Goal: Task Accomplishment & Management: Manage account settings

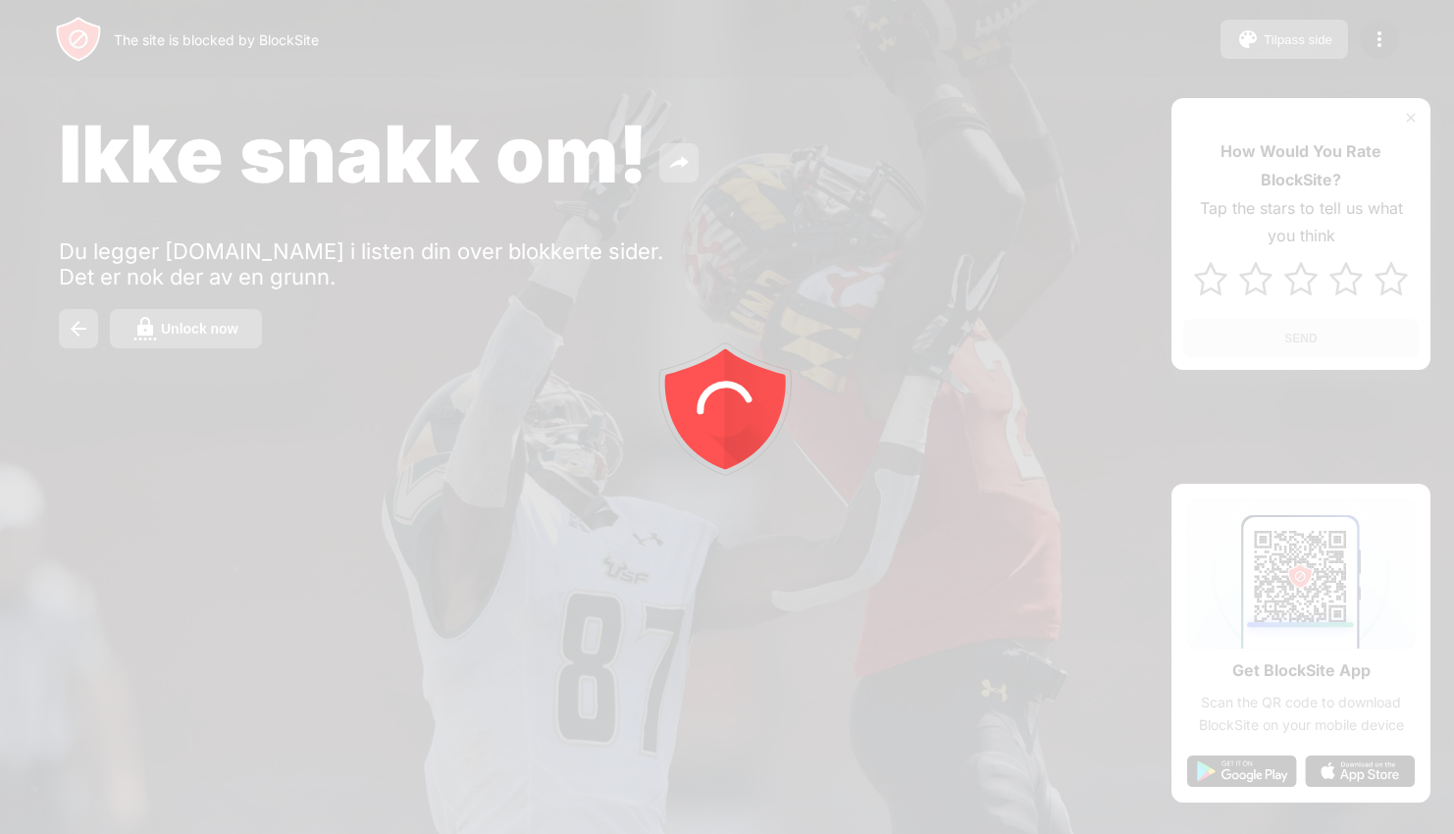
click at [189, 353] on div at bounding box center [727, 417] width 1454 height 834
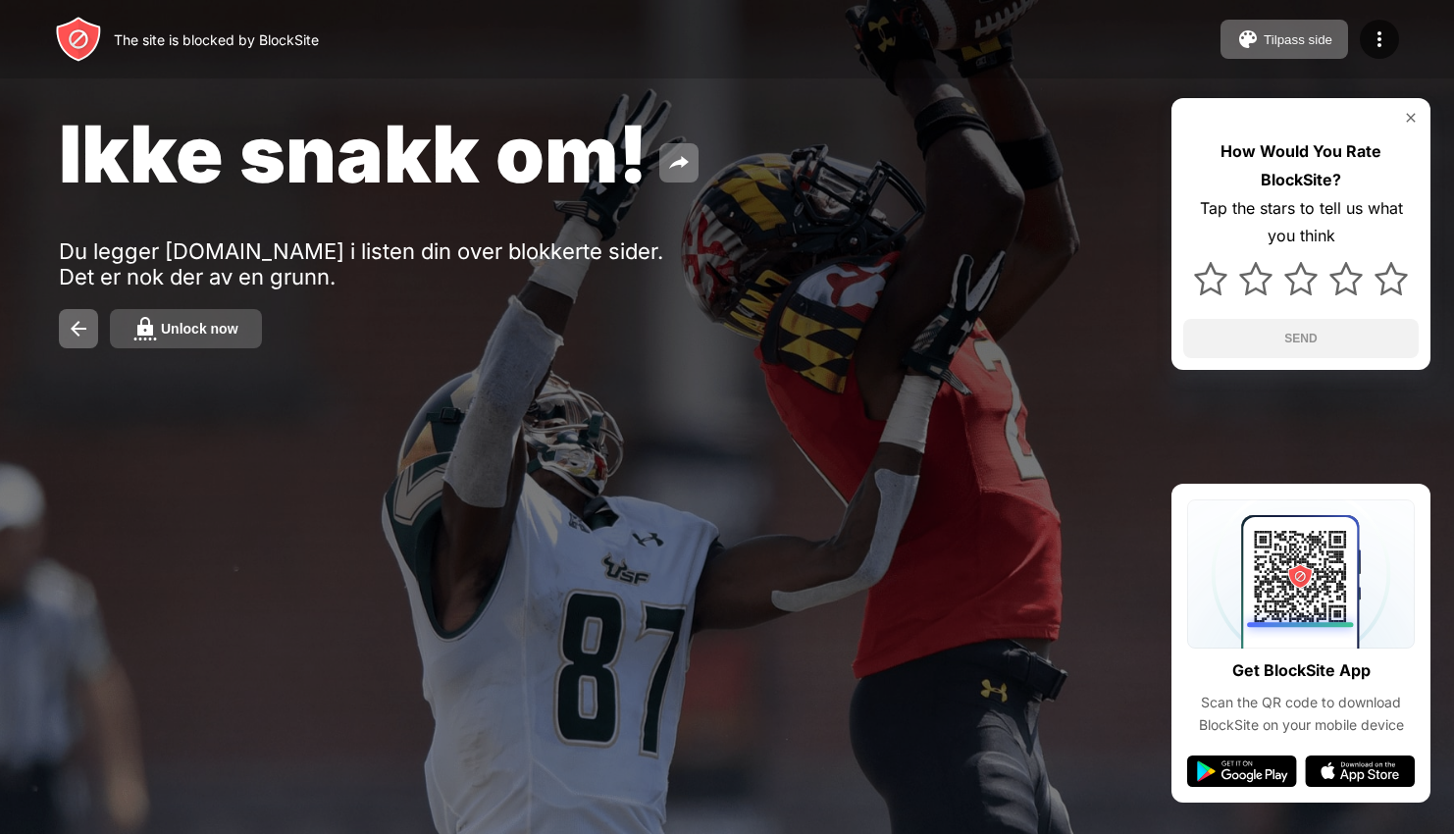
click at [196, 334] on div "Unlock now" at bounding box center [199, 329] width 77 height 16
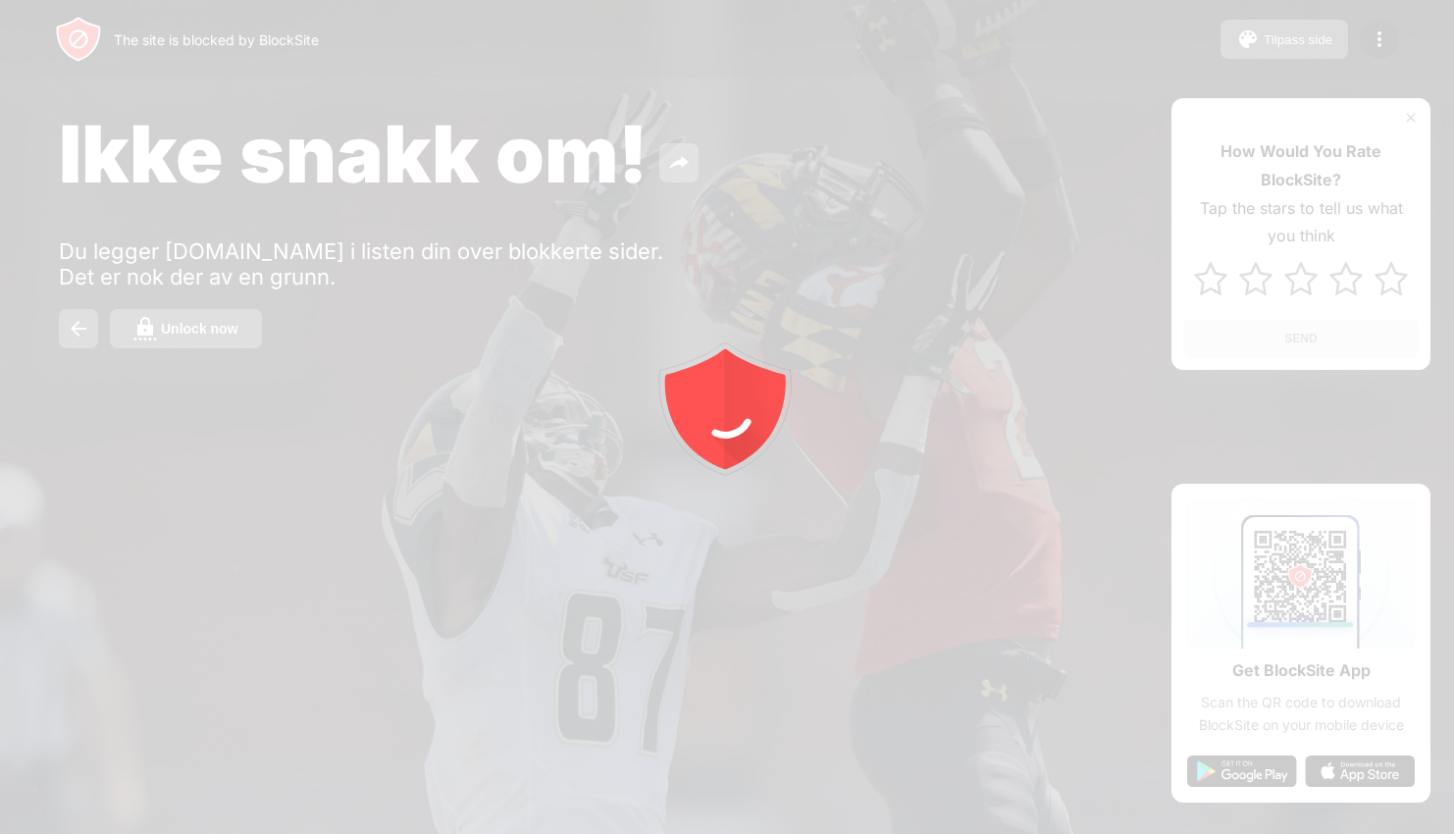
click at [206, 292] on div at bounding box center [727, 417] width 1454 height 834
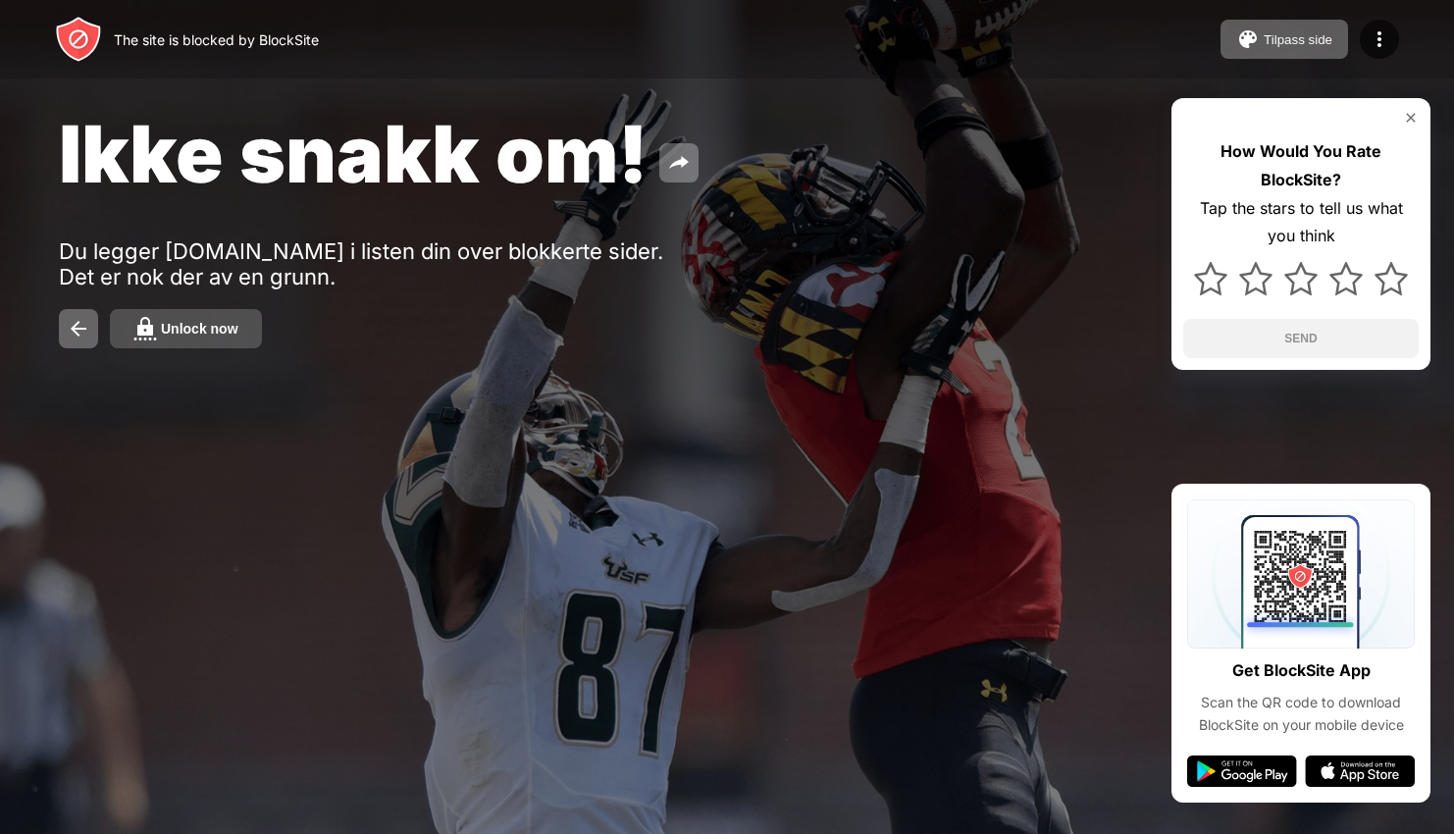
click at [206, 337] on button "Unlock now" at bounding box center [186, 328] width 152 height 39
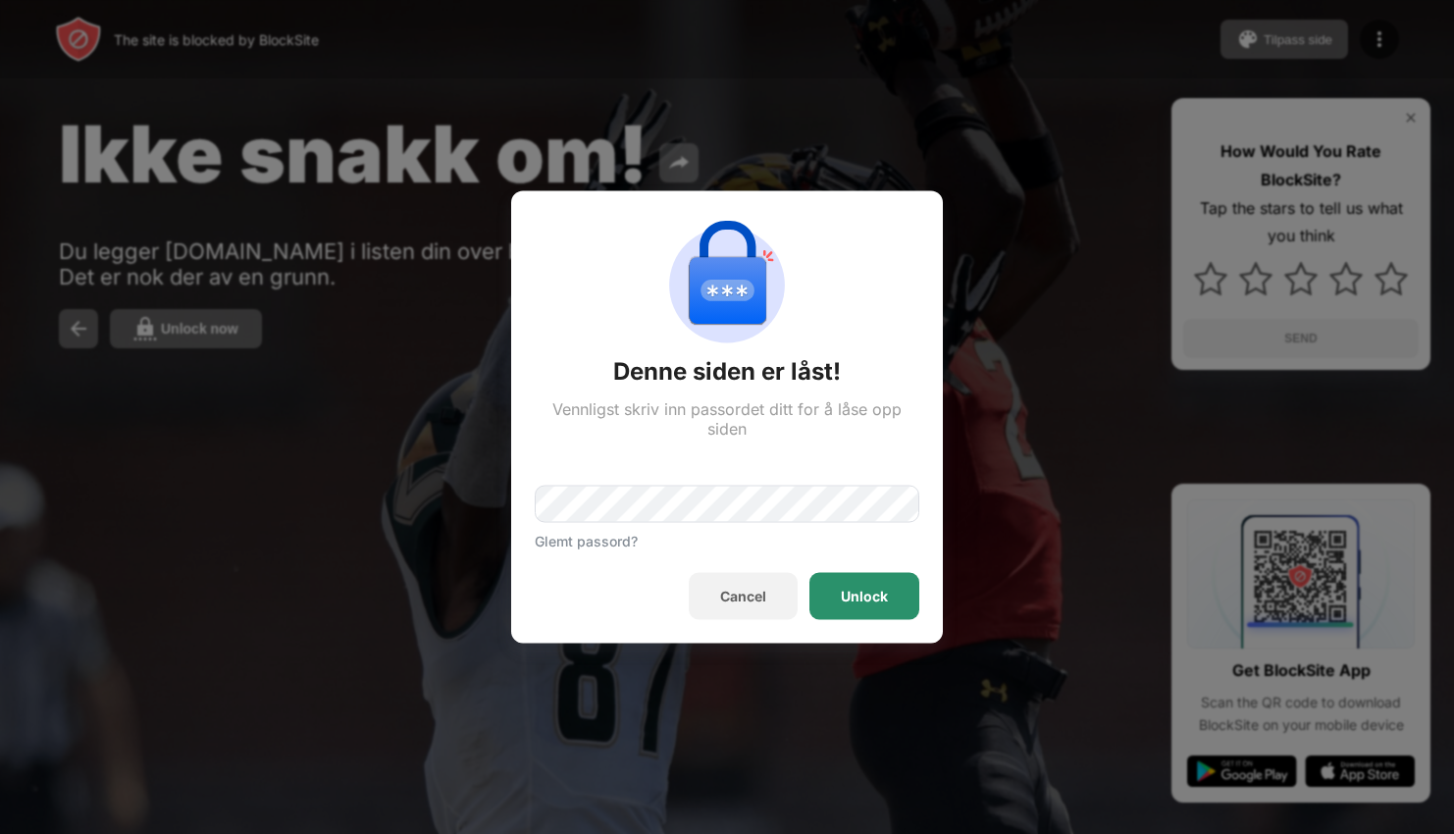
click at [888, 592] on div "Unlock" at bounding box center [864, 596] width 110 height 47
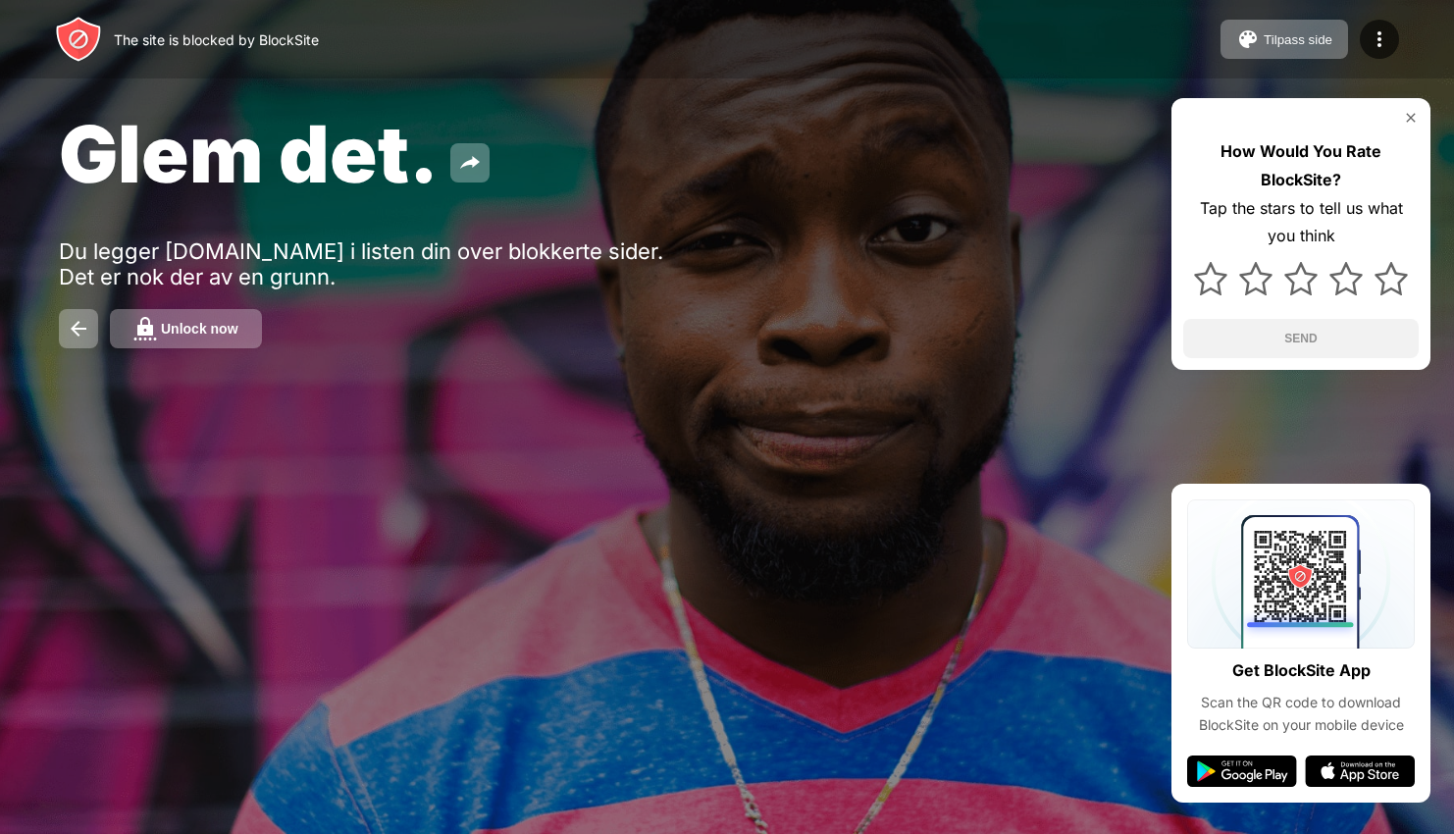
click at [110, 309] on button "Unlock now" at bounding box center [186, 328] width 152 height 39
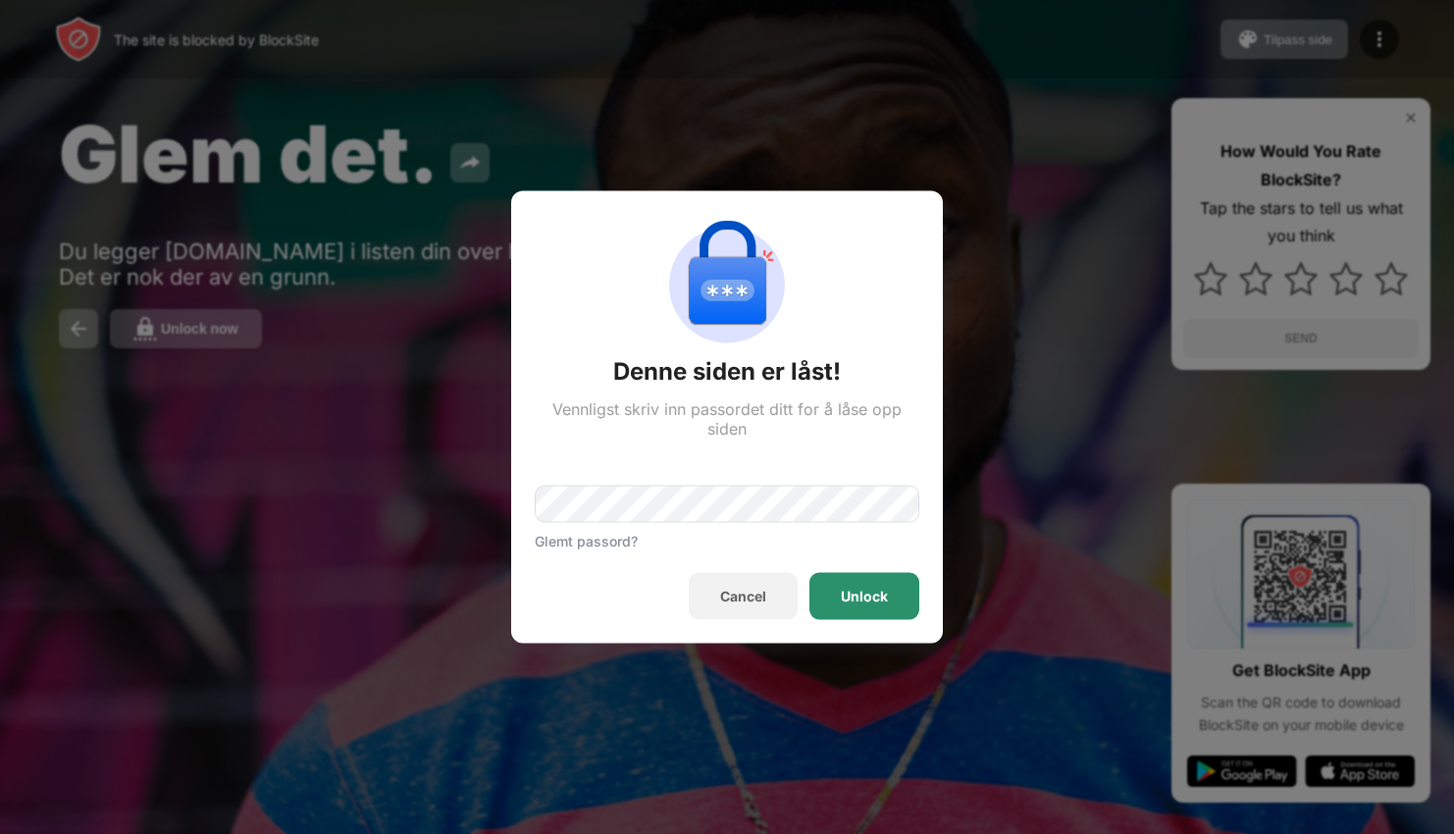
click at [875, 611] on div "Unlock" at bounding box center [864, 596] width 110 height 47
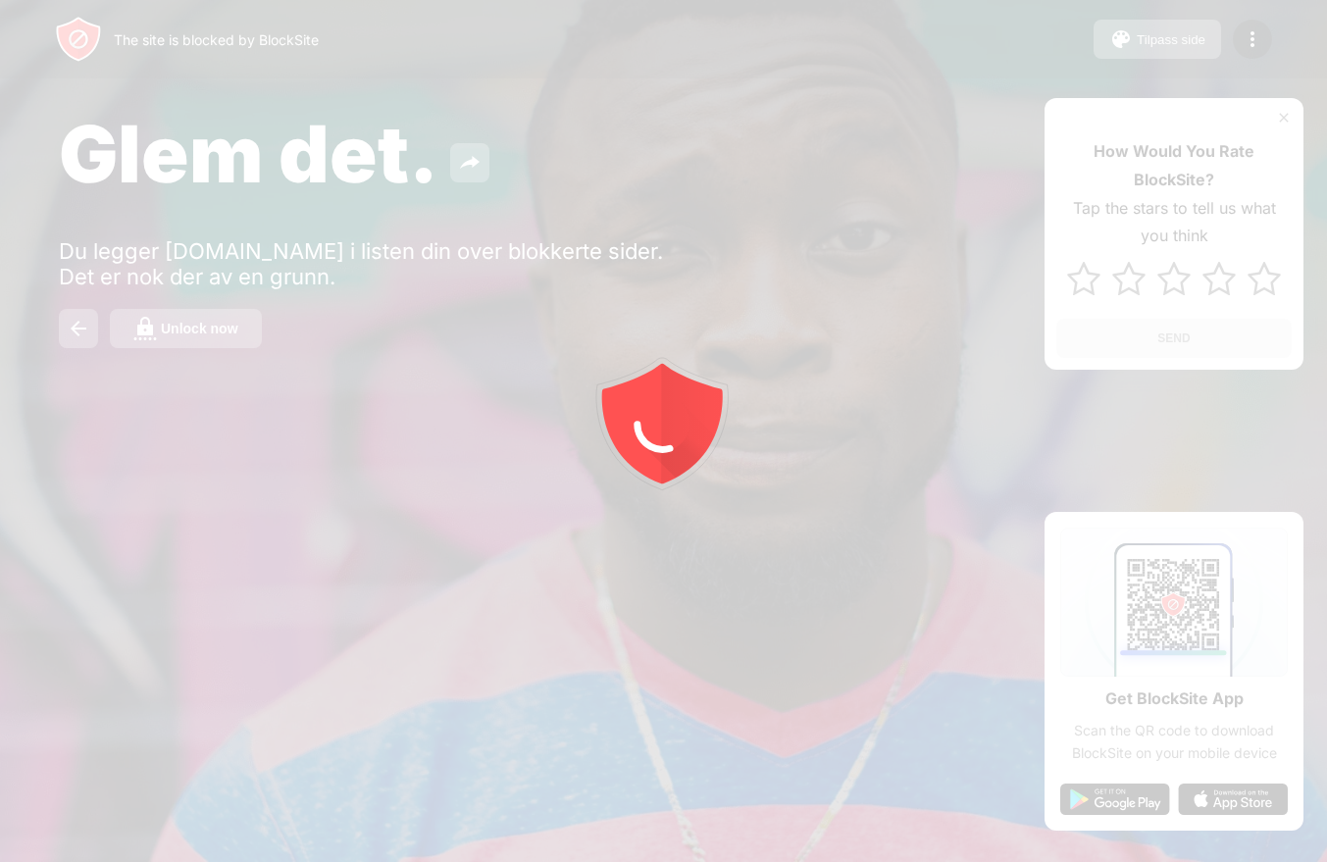
click at [225, 334] on div at bounding box center [663, 431] width 1327 height 862
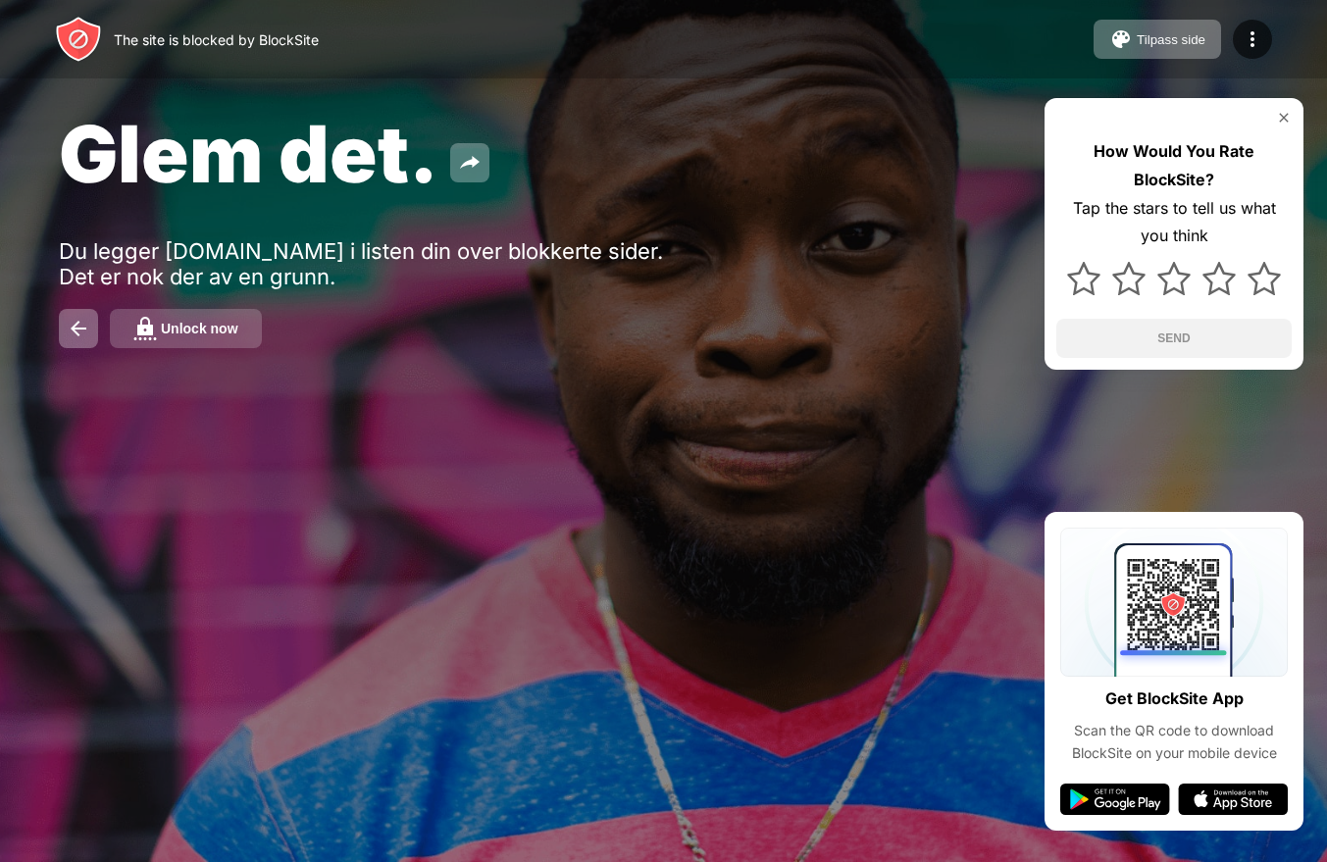
click at [204, 327] on div "Unlock now" at bounding box center [199, 329] width 77 height 16
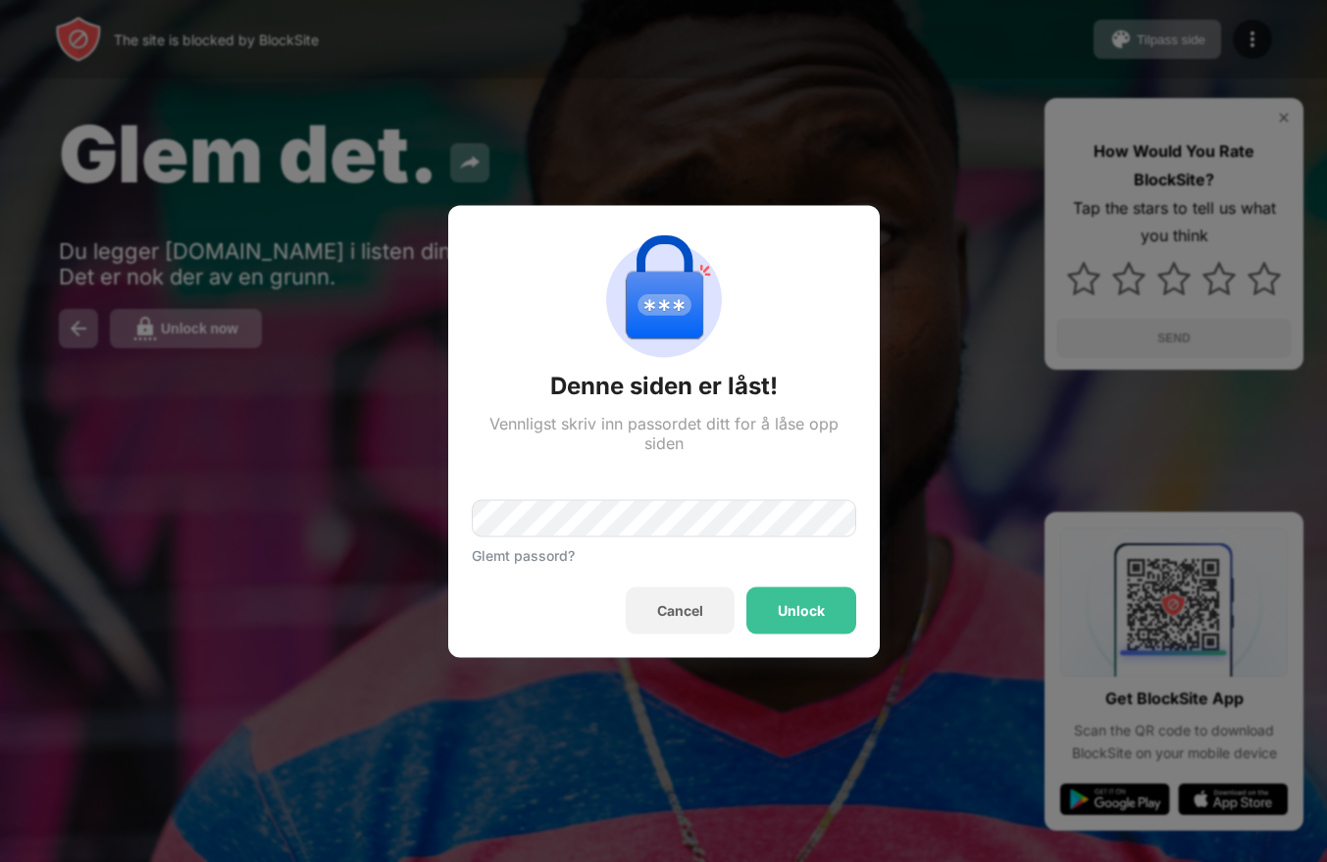
click at [487, 489] on div "Glemt passord?" at bounding box center [664, 507] width 385 height 111
click at [799, 621] on div "Unlock" at bounding box center [801, 610] width 110 height 47
